Goal: Find specific page/section: Find specific page/section

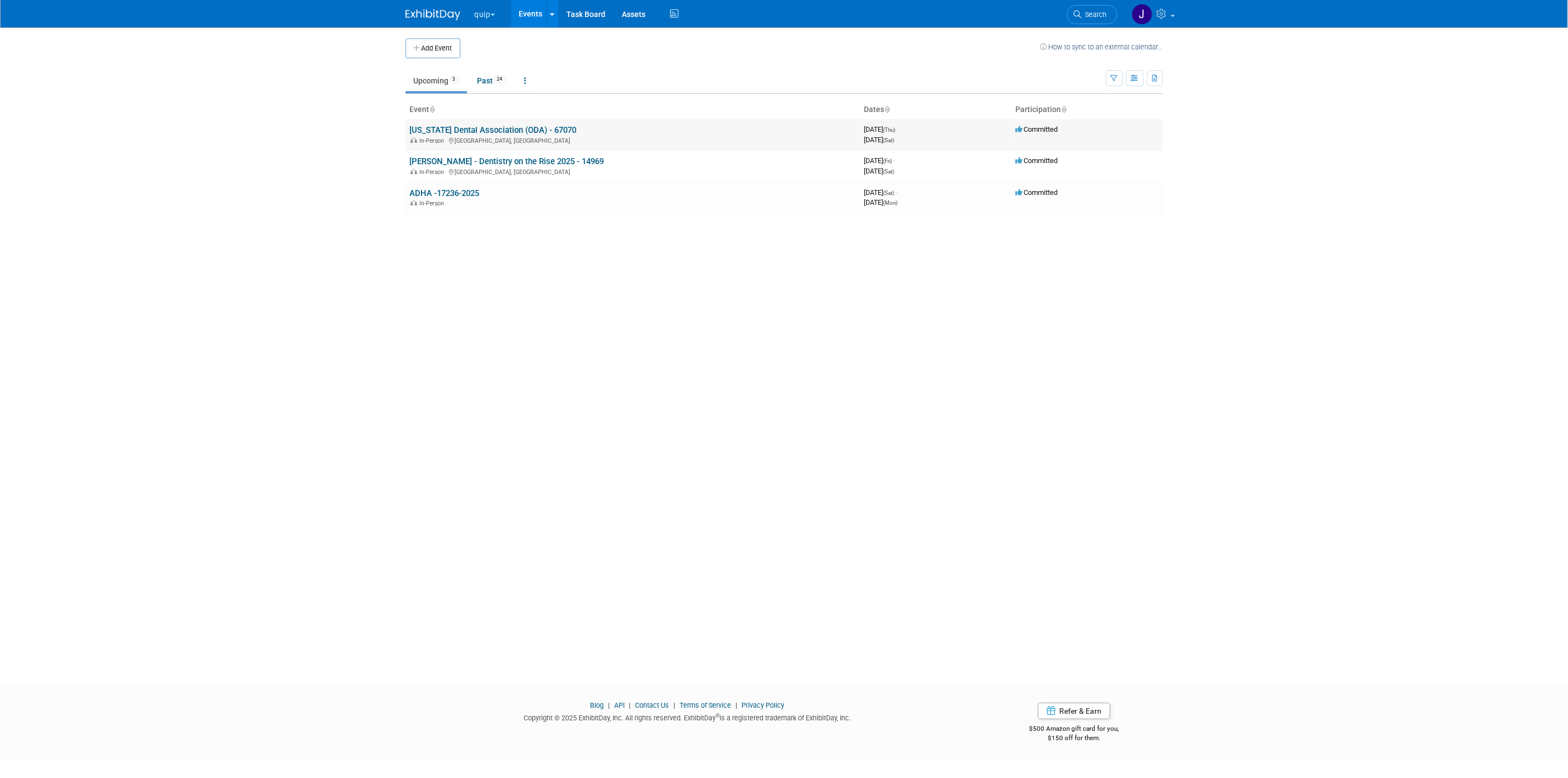
click at [500, 127] on link "[US_STATE] Dental Association (ODA) - 67070" at bounding box center [493, 130] width 166 height 10
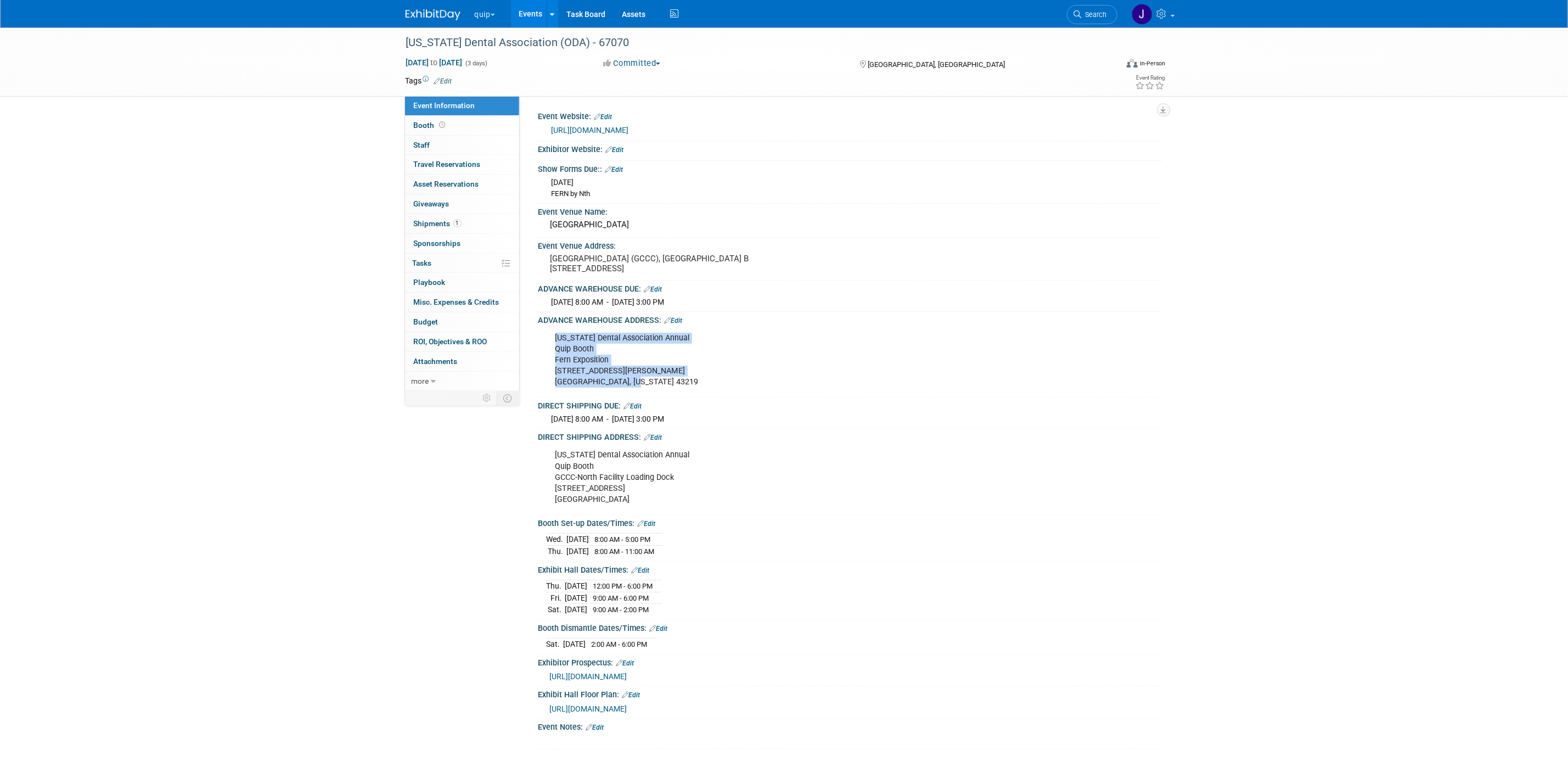
drag, startPoint x: 555, startPoint y: 339, endPoint x: 652, endPoint y: 379, distance: 104.9
click at [652, 379] on div "Ohio Dental Association Annual Quip Booth Fern Exposition 1500 Old Leonard Ave.…" at bounding box center [795, 360] width 494 height 66
copy div "Ohio Dental Association Annual Quip Booth Fern Exposition 1500 Old Leonard Ave.…"
